Goal: Task Accomplishment & Management: Use online tool/utility

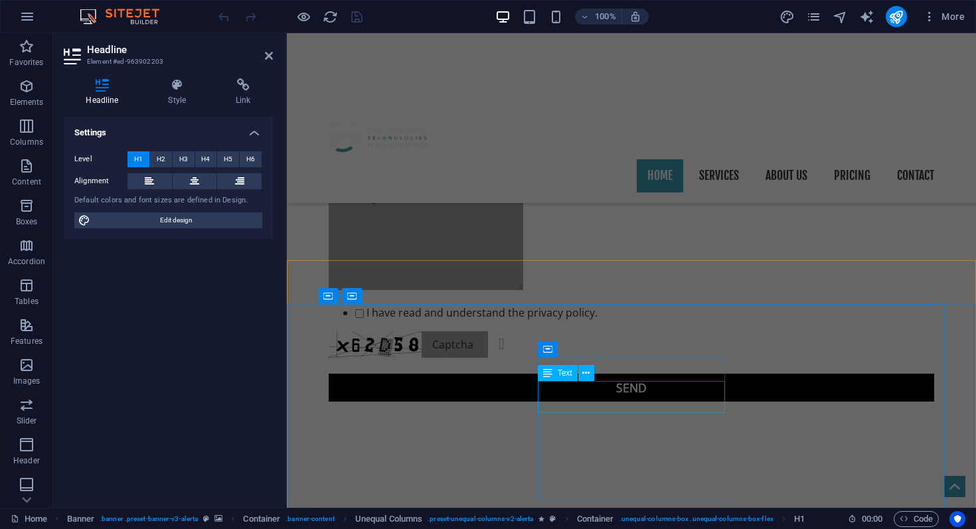
scroll to position [1351, 0]
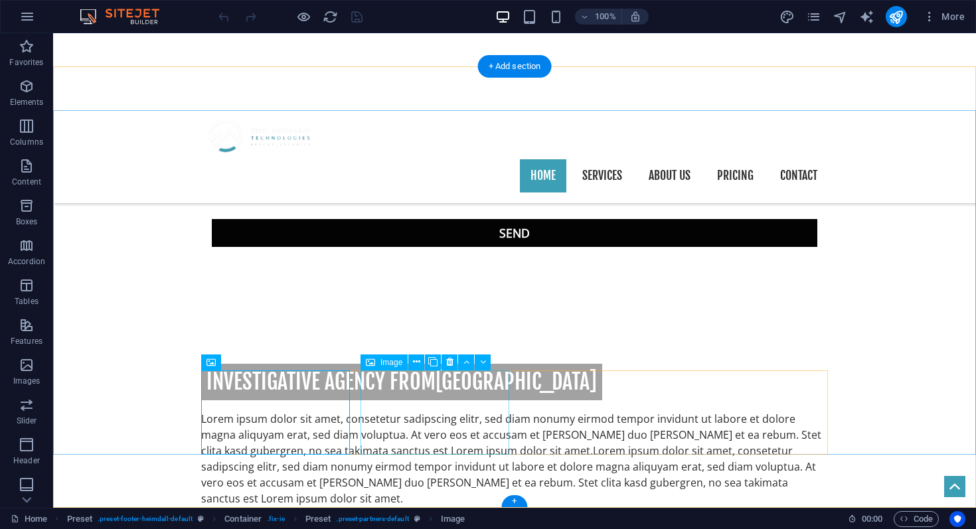
scroll to position [1336, 0]
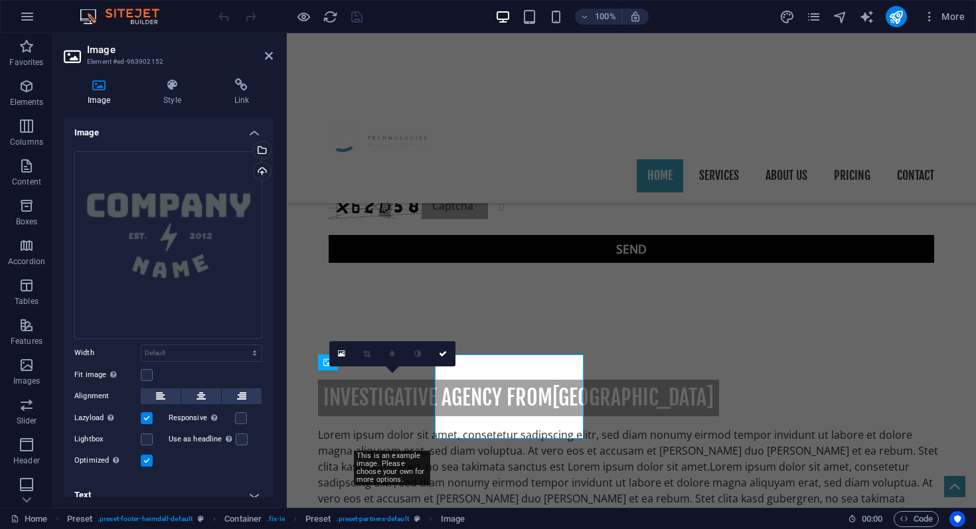
scroll to position [1351, 0]
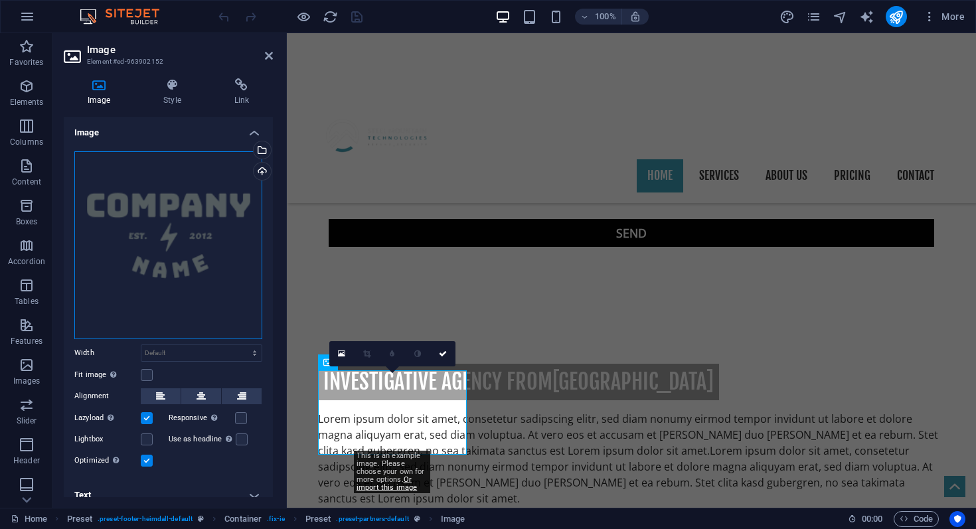
click at [143, 230] on div "Drag files here, click to choose files or select files from Files or our free s…" at bounding box center [168, 245] width 188 height 188
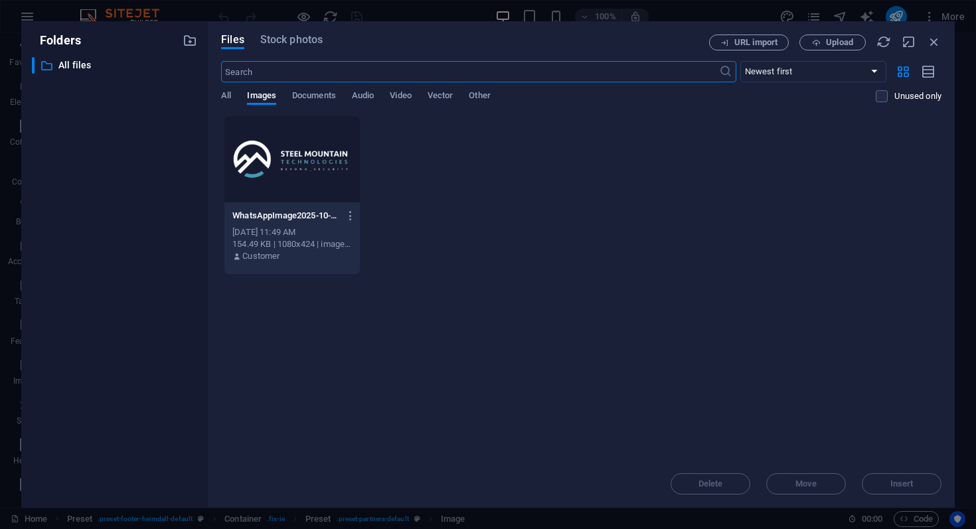
scroll to position [1067, 0]
click at [843, 44] on span "Upload" at bounding box center [839, 43] width 27 height 8
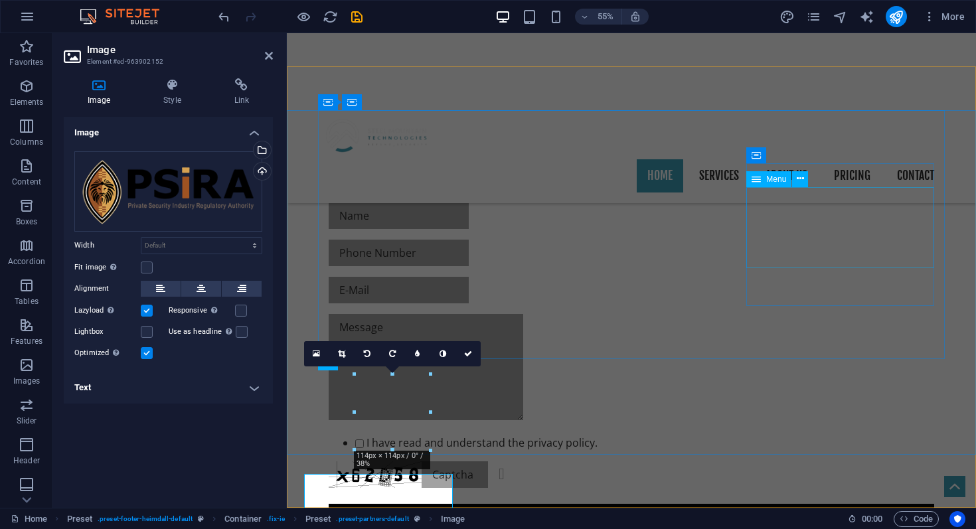
scroll to position [1351, 0]
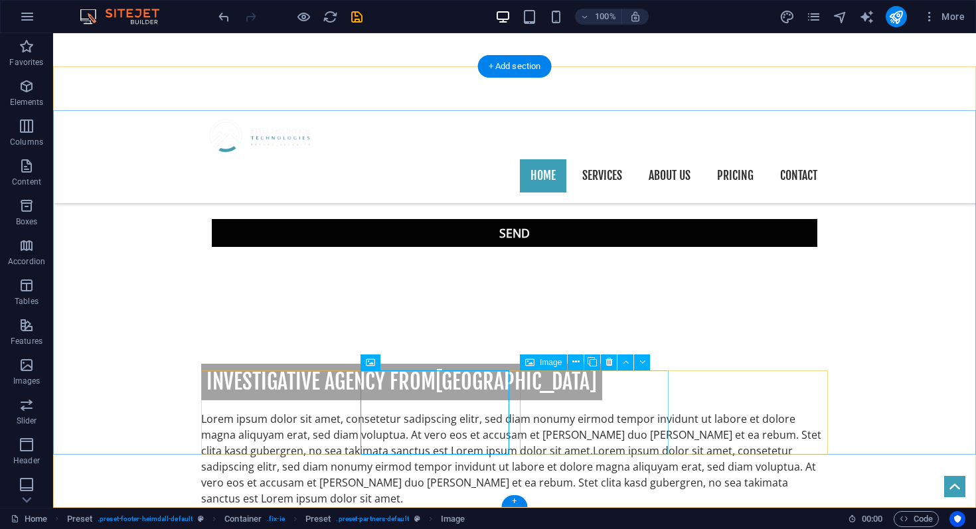
scroll to position [1336, 0]
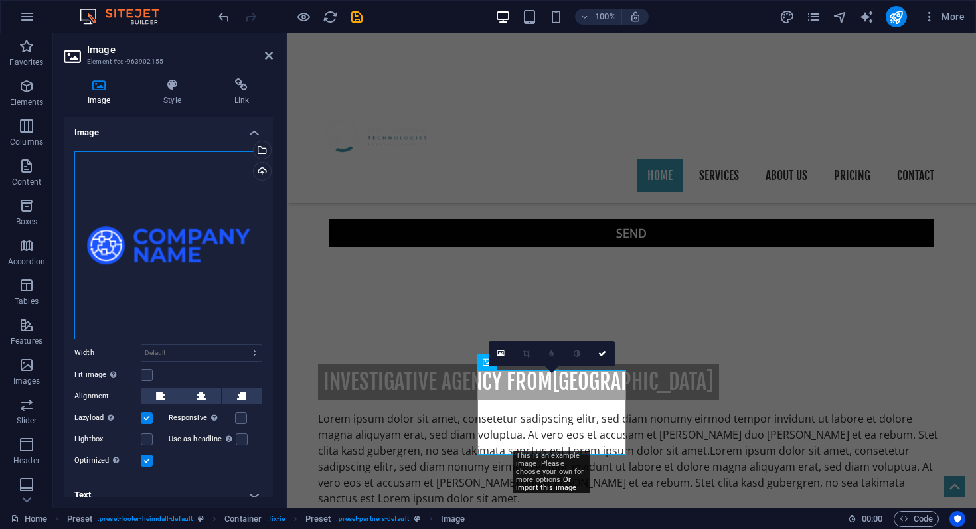
click at [147, 245] on div "Drag files here, click to choose files or select files from Files or our free s…" at bounding box center [168, 245] width 188 height 188
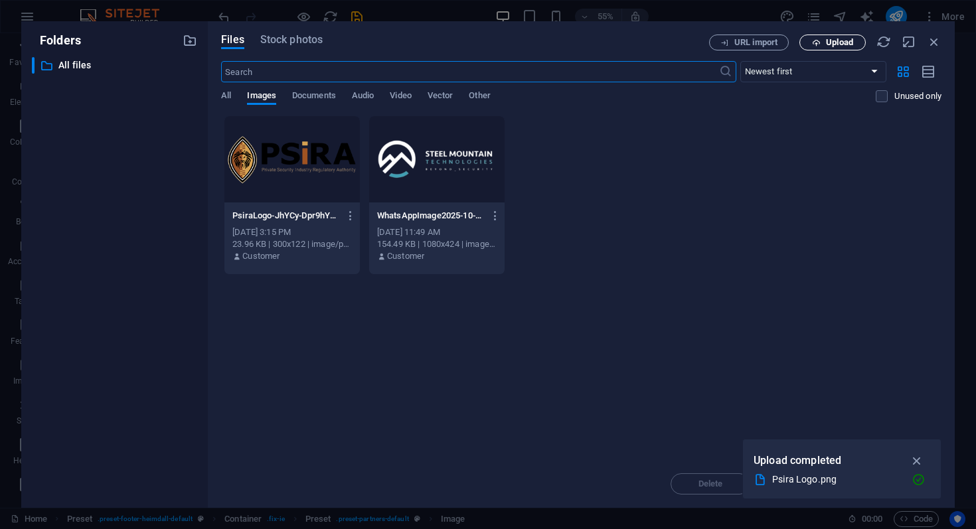
click at [853, 43] on span "Upload" at bounding box center [839, 43] width 27 height 8
click at [832, 42] on span "Upload" at bounding box center [839, 43] width 27 height 8
click at [835, 46] on span "Upload" at bounding box center [839, 43] width 27 height 8
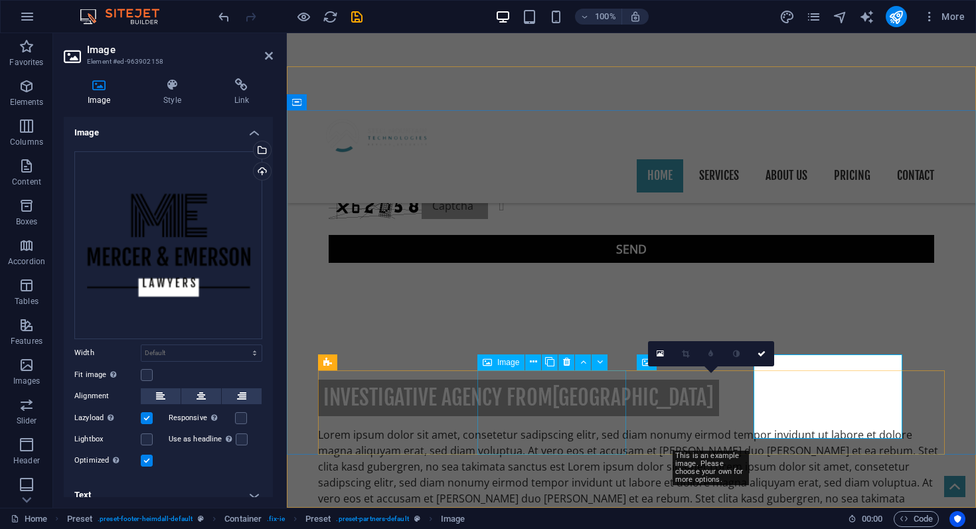
scroll to position [1351, 0]
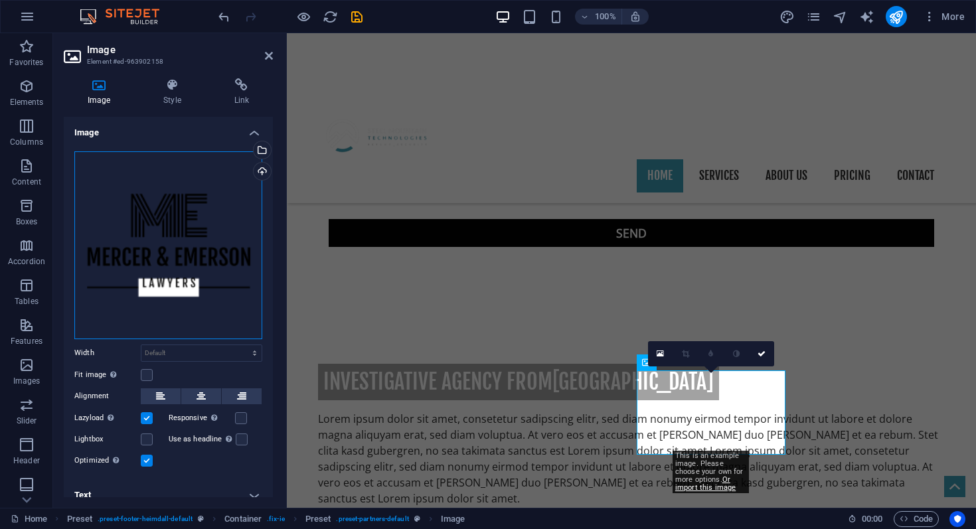
click at [214, 256] on div "Drag files here, click to choose files or select files from Files or our free s…" at bounding box center [168, 245] width 188 height 188
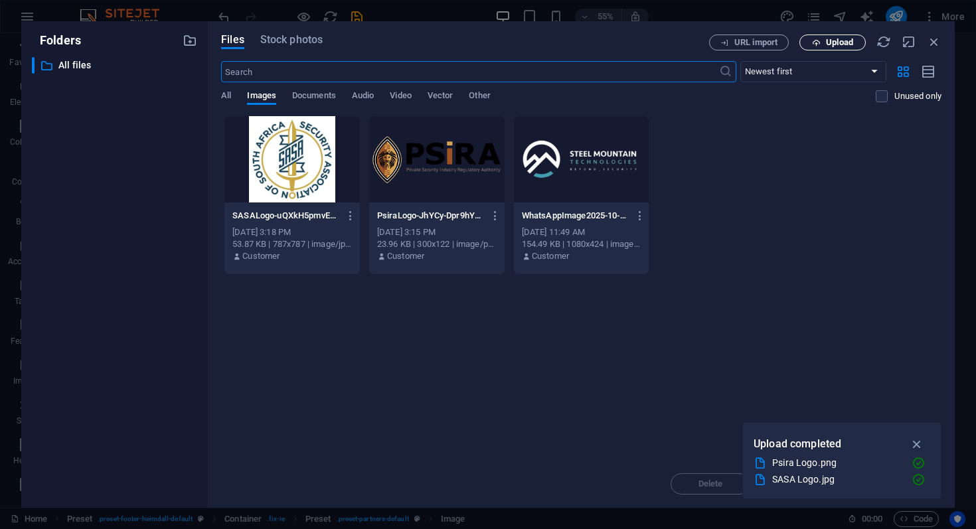
click at [832, 44] on span "Upload" at bounding box center [839, 43] width 27 height 8
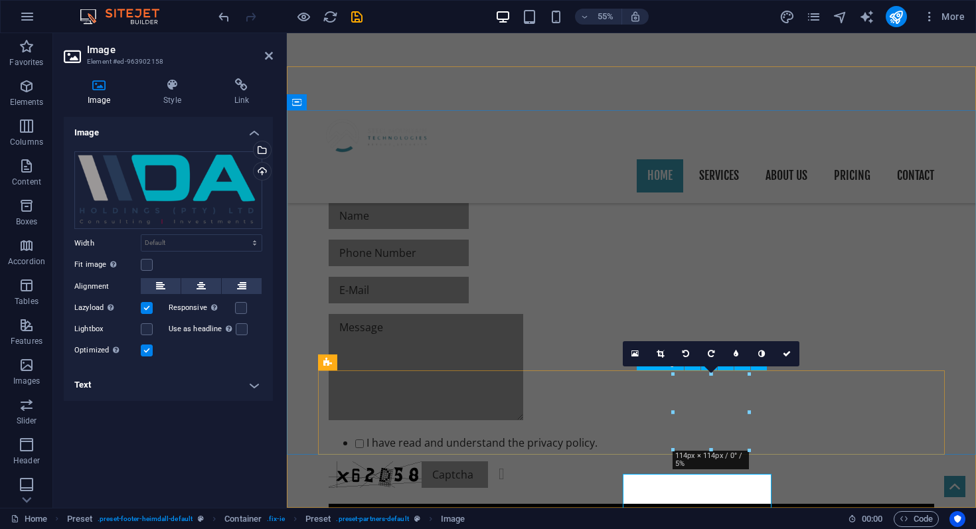
scroll to position [1351, 0]
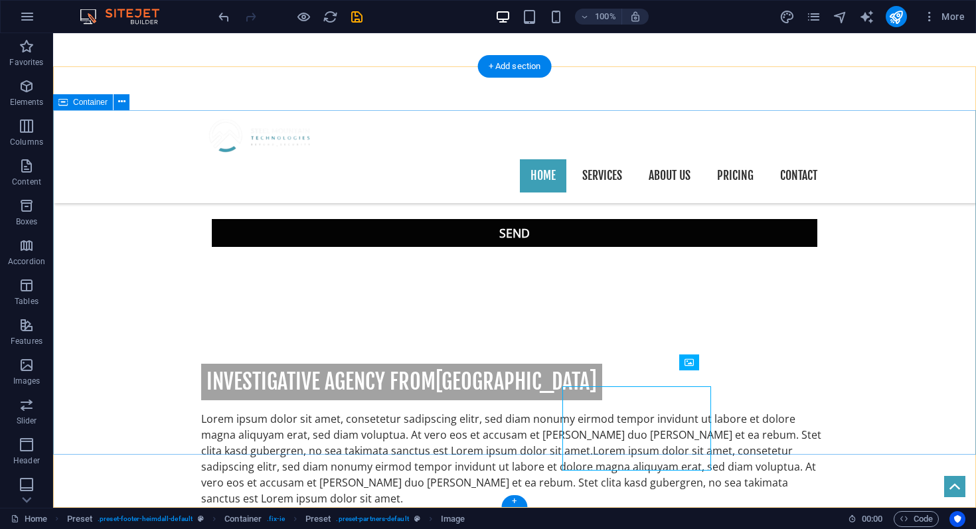
scroll to position [1336, 0]
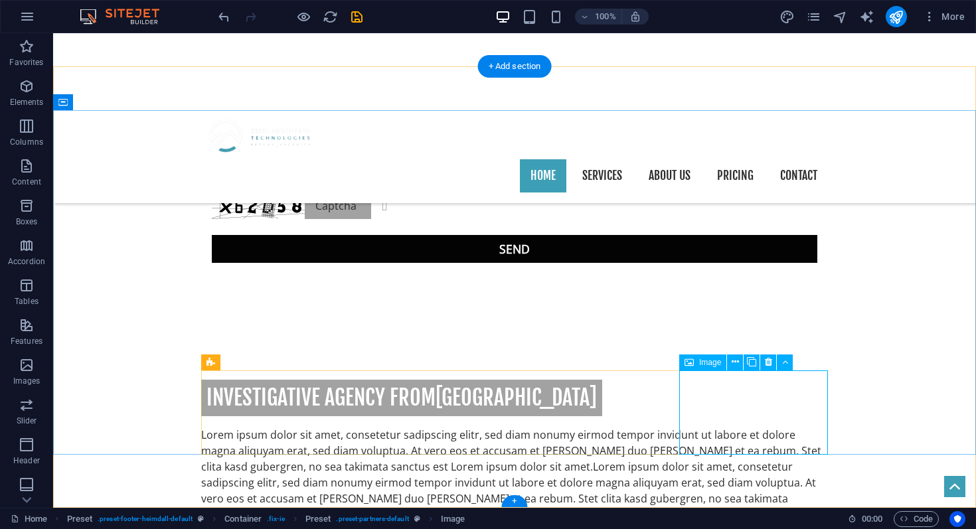
click at [770, 362] on icon at bounding box center [768, 362] width 7 height 14
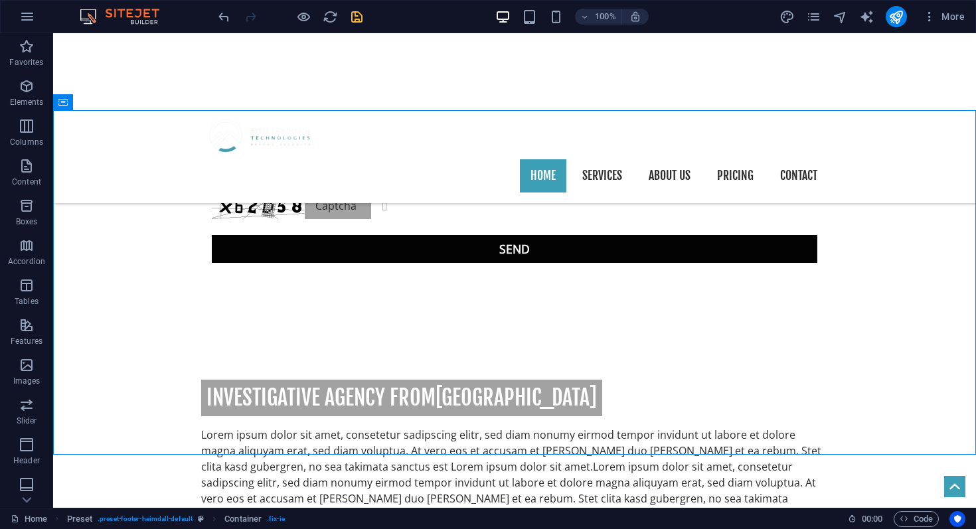
click at [355, 17] on icon "save" at bounding box center [356, 16] width 15 height 15
checkbox input "false"
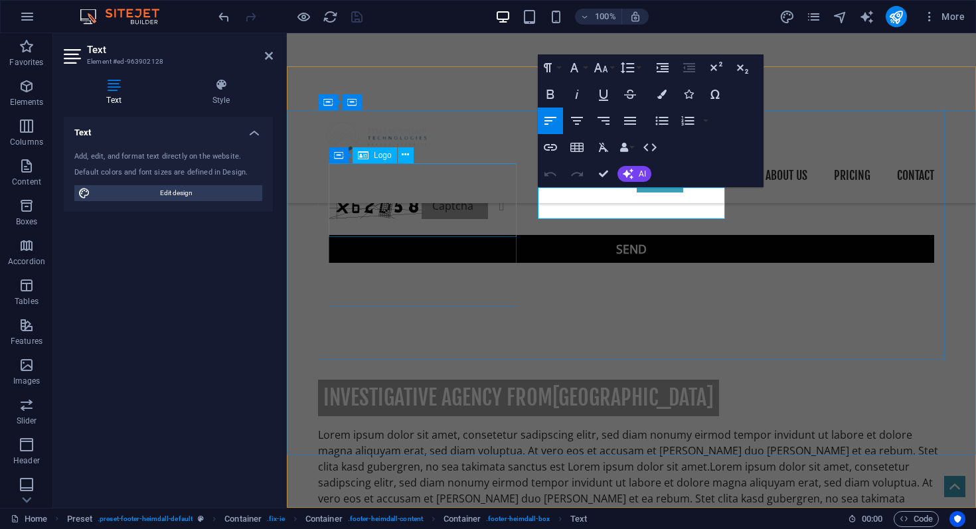
scroll to position [1351, 0]
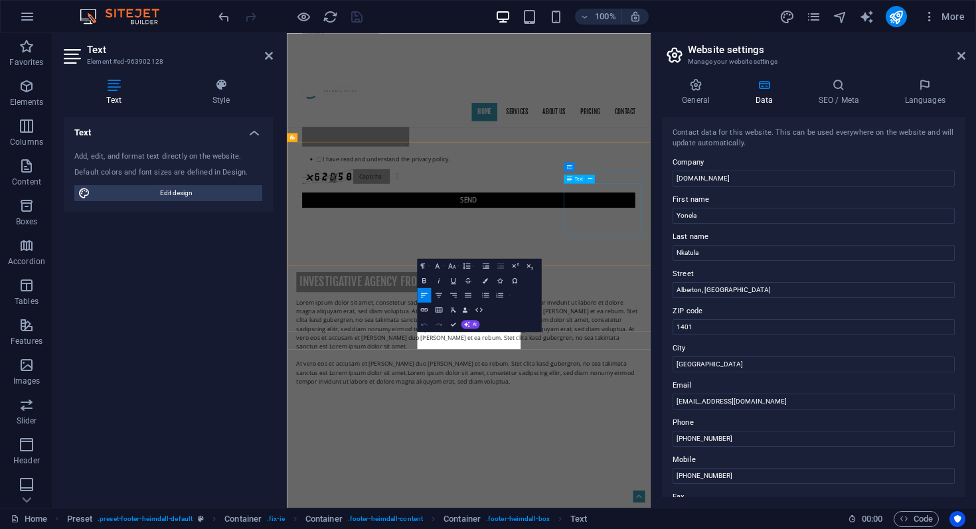
scroll to position [1067, 0]
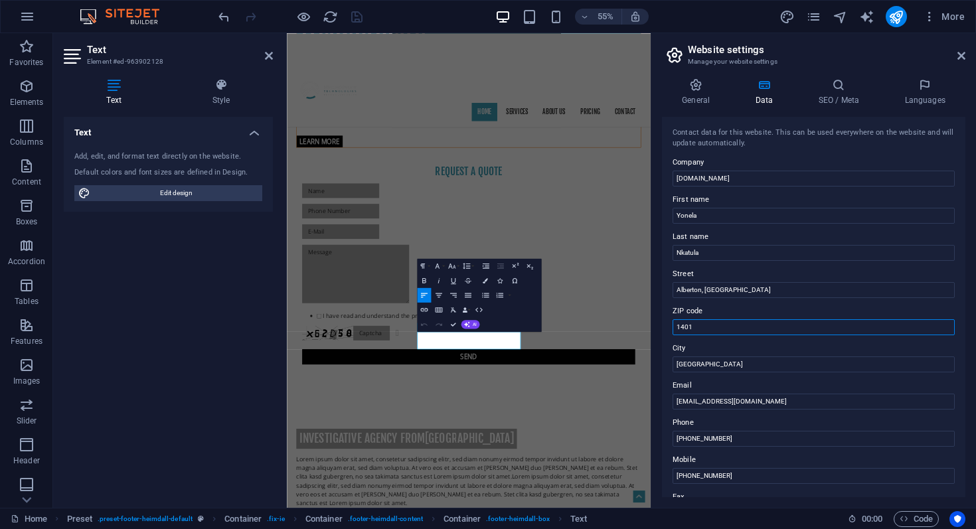
click at [715, 329] on input "1401" at bounding box center [814, 327] width 282 height 16
type input "1447"
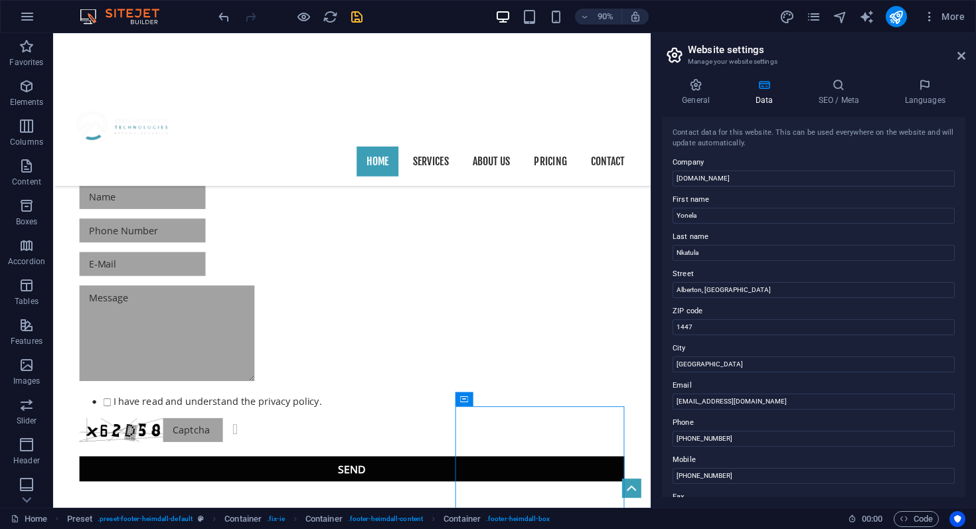
click at [960, 62] on header "Website settings Manage your website settings" at bounding box center [815, 50] width 301 height 35
click at [961, 56] on icon at bounding box center [962, 55] width 8 height 11
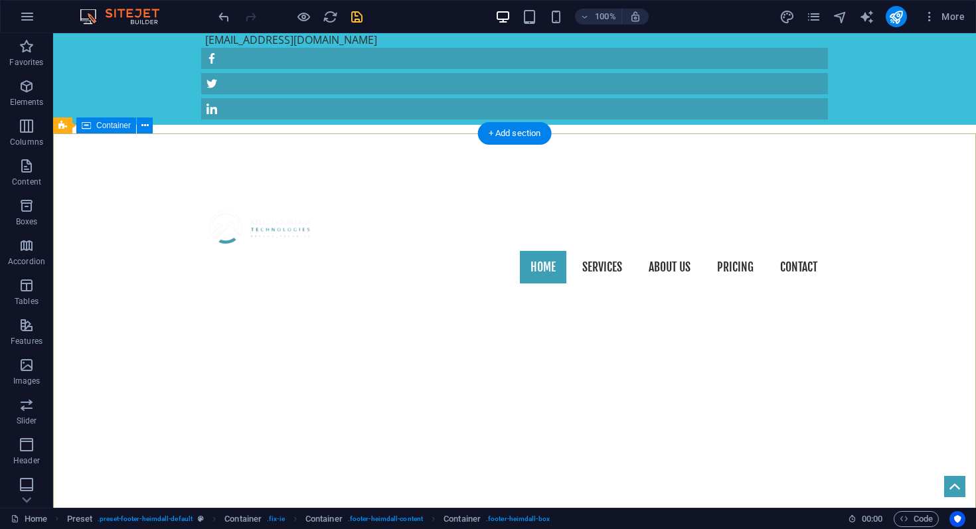
scroll to position [0, 0]
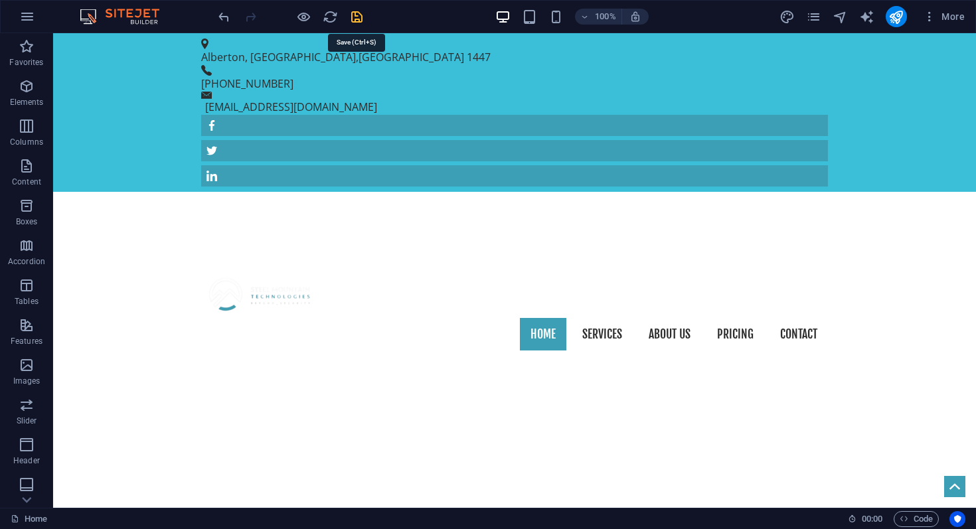
click at [359, 15] on icon "save" at bounding box center [356, 16] width 15 height 15
checkbox input "false"
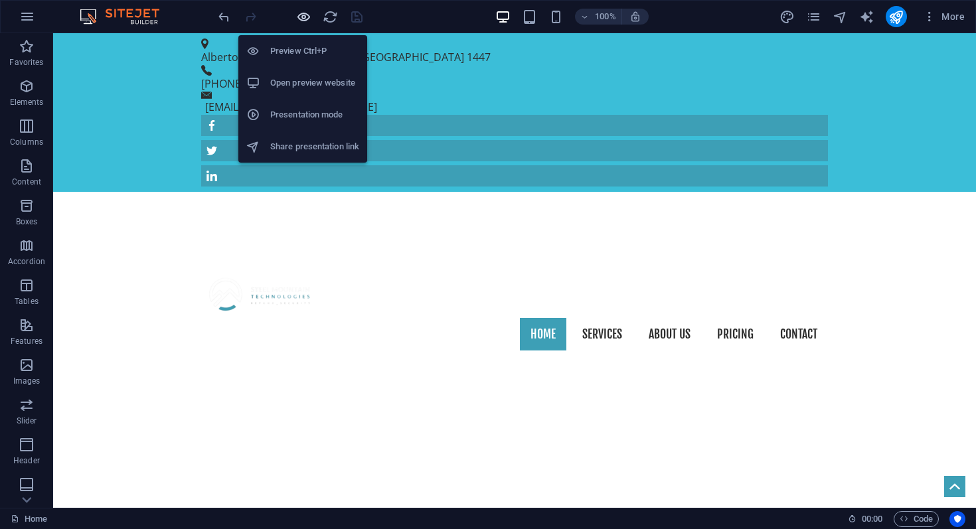
click at [303, 18] on icon "button" at bounding box center [303, 16] width 15 height 15
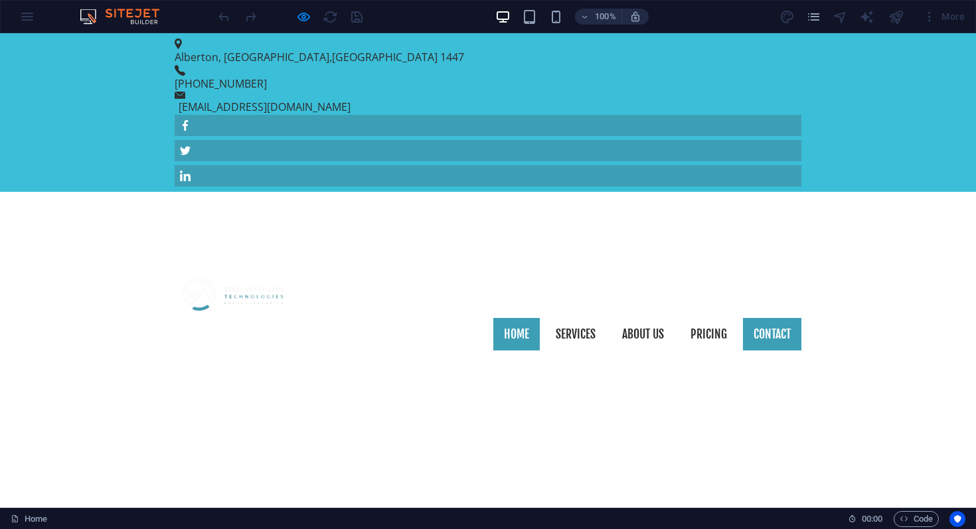
click at [775, 318] on link "Contact" at bounding box center [772, 334] width 58 height 33
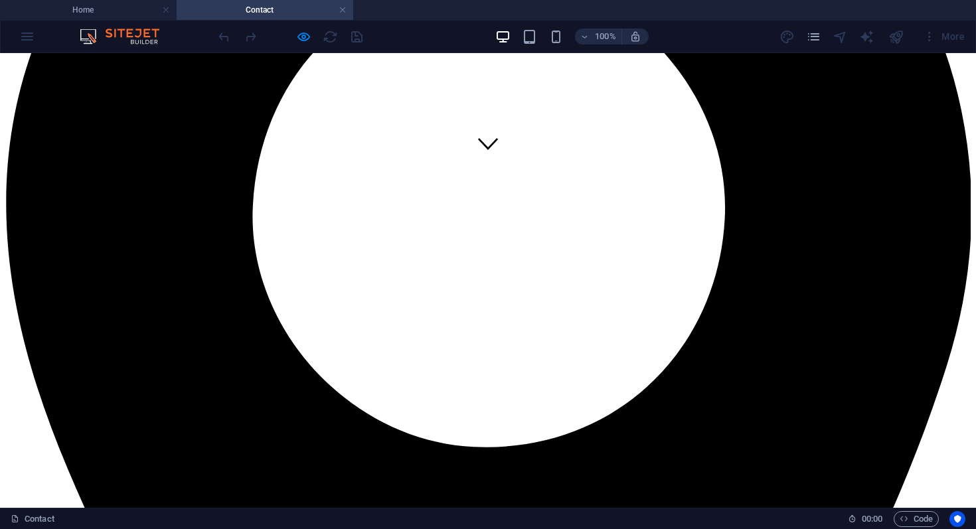
scroll to position [341, 0]
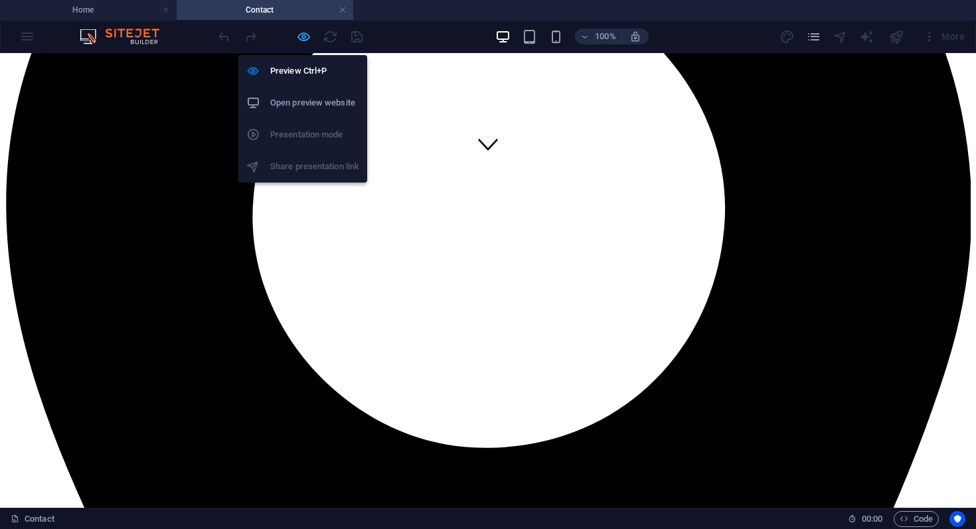
click at [301, 39] on icon "button" at bounding box center [303, 36] width 15 height 15
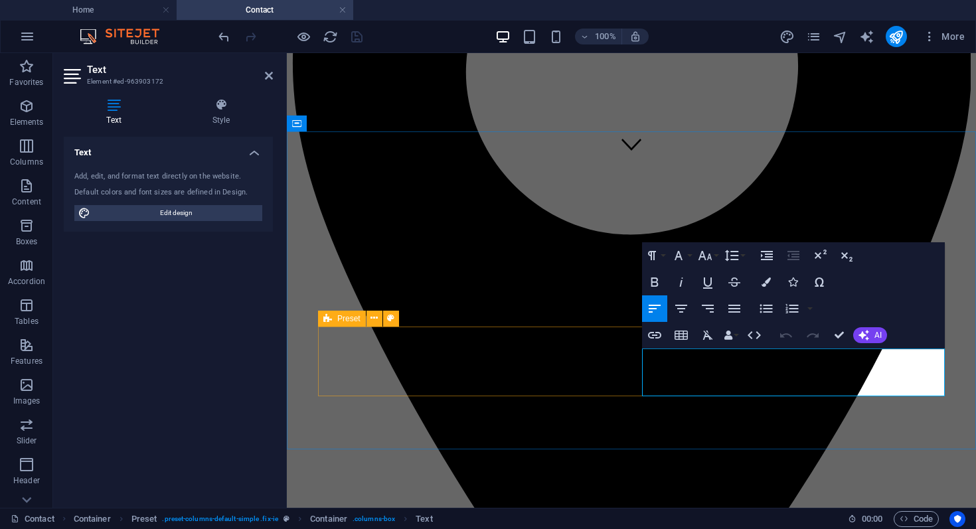
drag, startPoint x: 685, startPoint y: 357, endPoint x: 629, endPoint y: 359, distance: 55.8
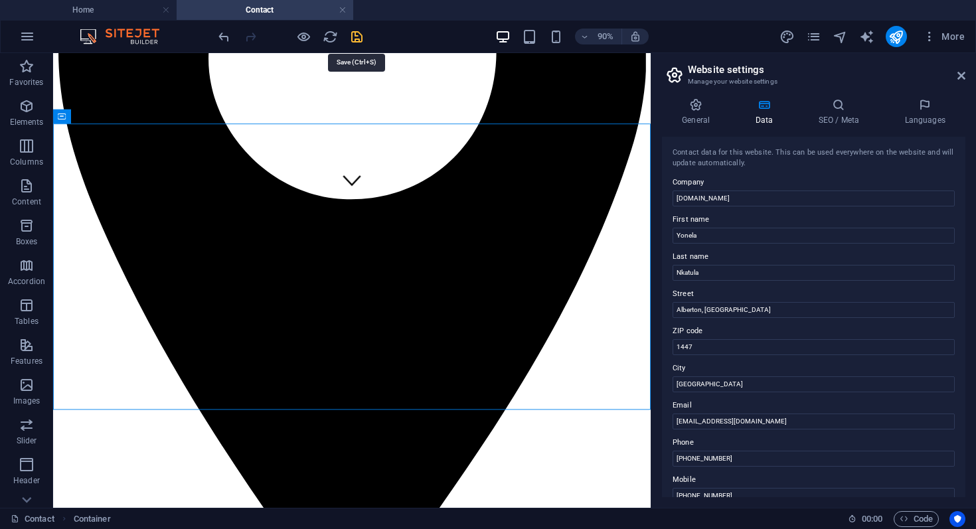
click at [355, 39] on icon "save" at bounding box center [356, 36] width 15 height 15
checkbox input "false"
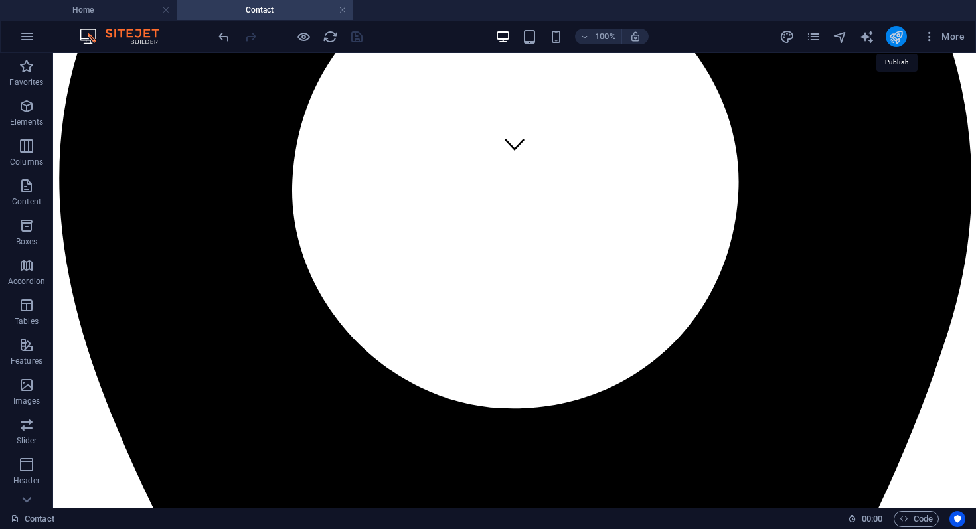
click at [900, 39] on icon "publish" at bounding box center [896, 36] width 15 height 15
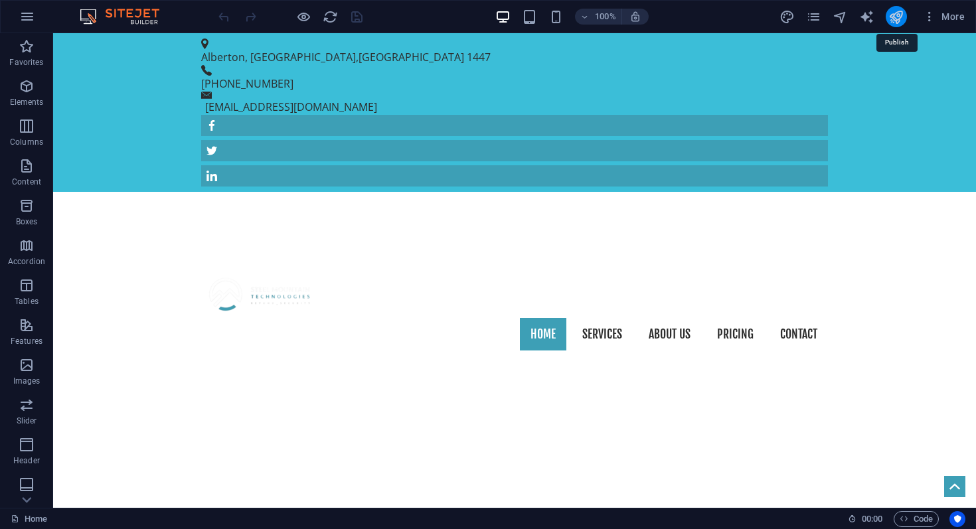
click at [899, 19] on icon "publish" at bounding box center [896, 16] width 15 height 15
